Goal: Leave review/rating: Leave review/rating

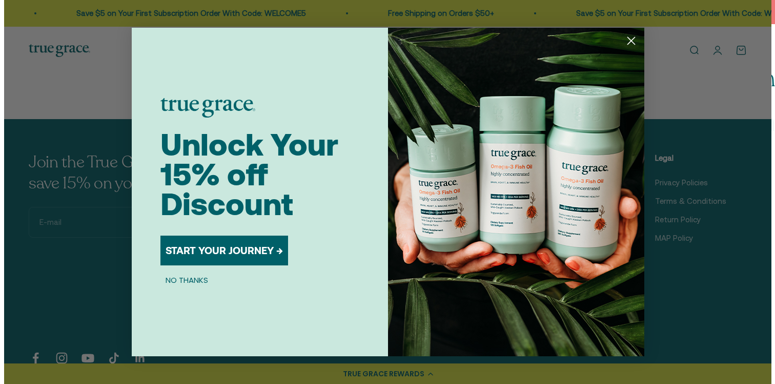
scroll to position [3555, 0]
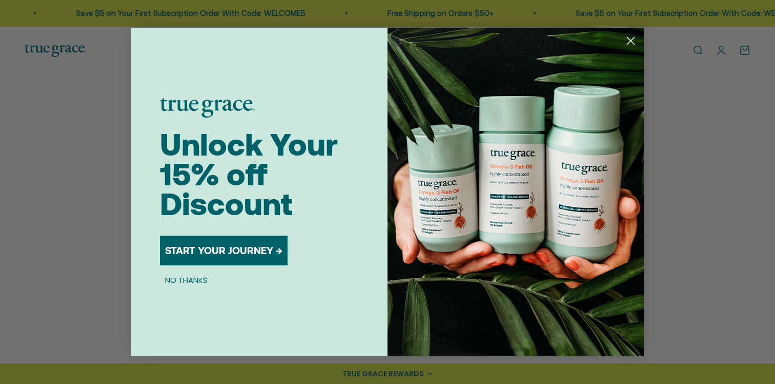
click at [630, 38] on circle "Close dialog" at bounding box center [631, 40] width 17 height 17
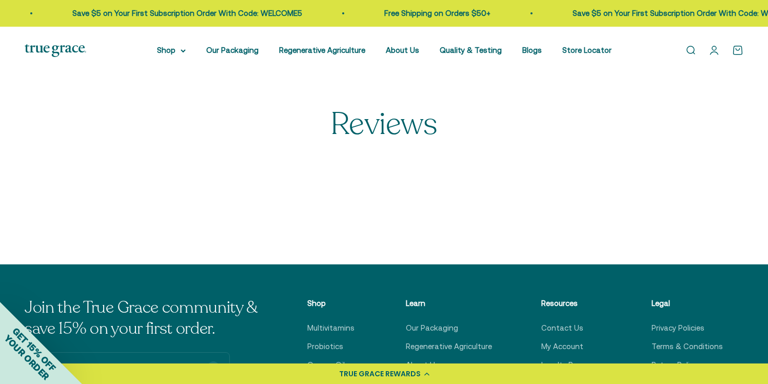
select select "3"
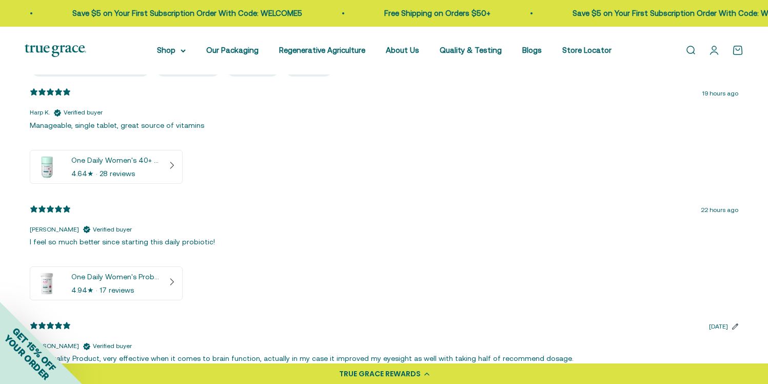
scroll to position [296, 0]
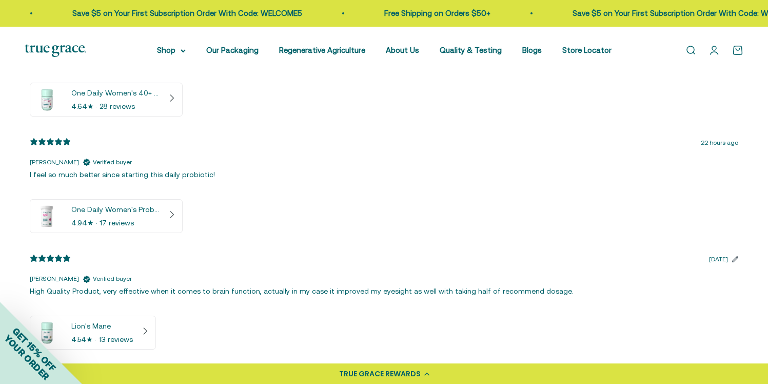
click at [174, 214] on icon at bounding box center [172, 214] width 8 height 8
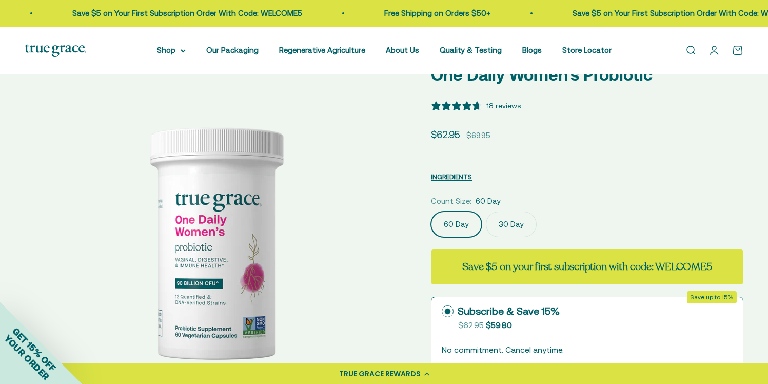
select select "3"
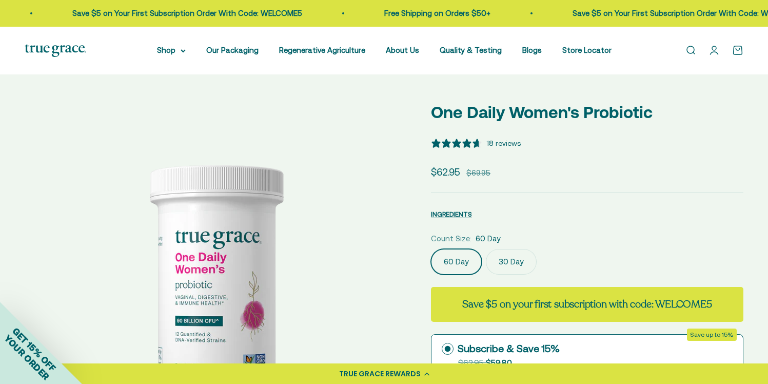
click at [501, 142] on div "18 reviews" at bounding box center [503, 142] width 34 height 11
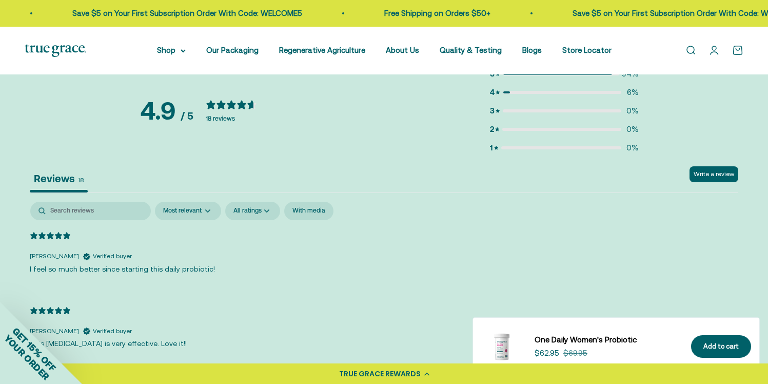
scroll to position [1944, 0]
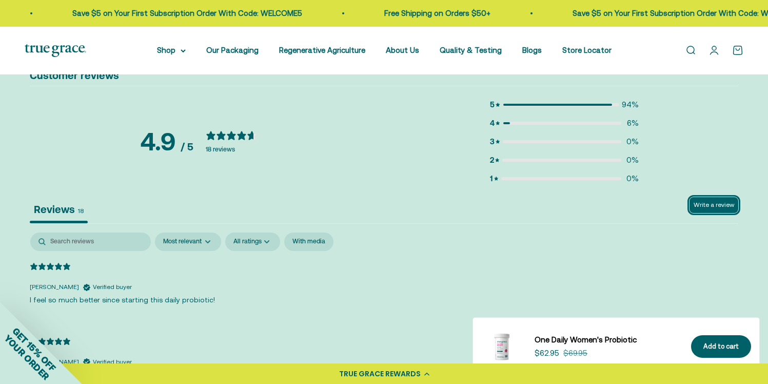
click at [713, 197] on button "Write a review" at bounding box center [713, 205] width 49 height 16
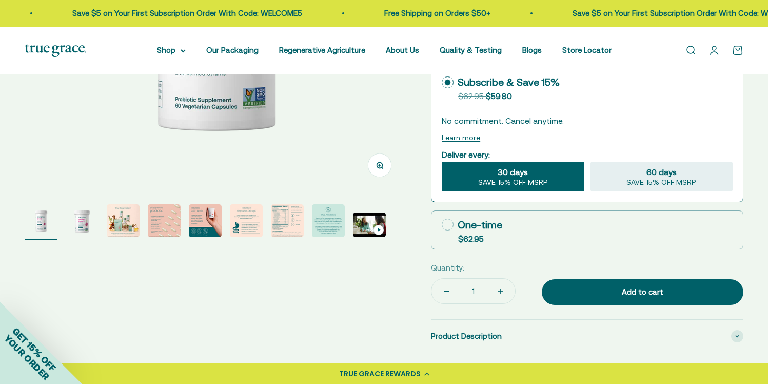
scroll to position [101, 0]
